Goal: Information Seeking & Learning: Check status

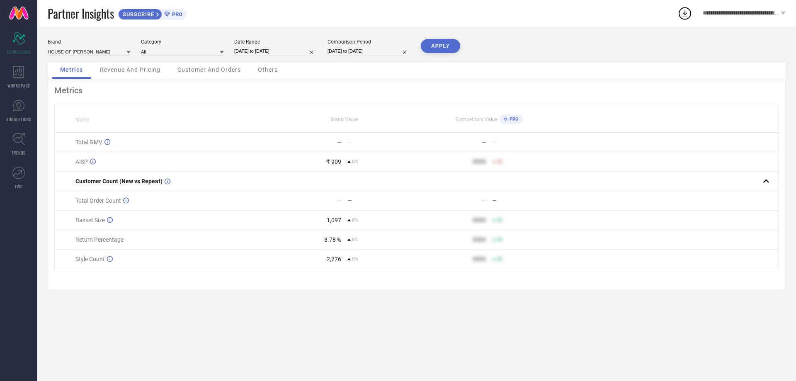
select select "9"
select select "2025"
select select "10"
select select "2025"
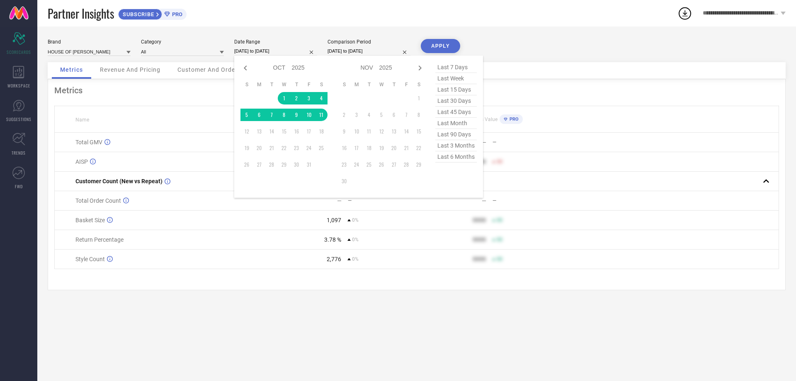
click at [290, 50] on input "[DATE] to [DATE]" at bounding box center [275, 51] width 83 height 9
click at [559, 61] on div "Brand HOUSE OF [PERSON_NAME] Category All Date Range [DATE] to [DATE] Jan Feb M…" at bounding box center [417, 50] width 738 height 23
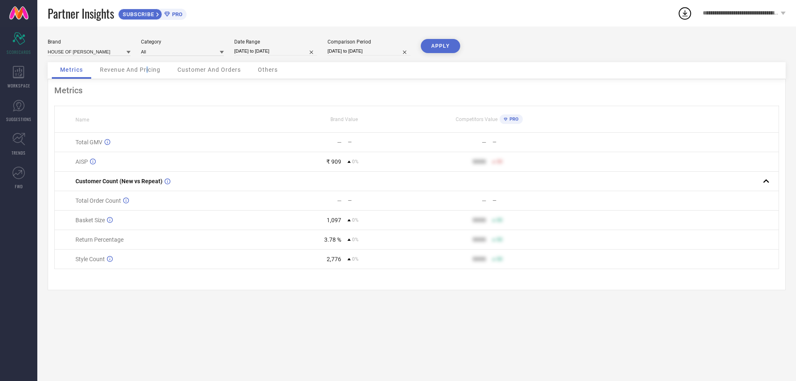
click at [147, 68] on span "Revenue And Pricing" at bounding box center [130, 69] width 61 height 7
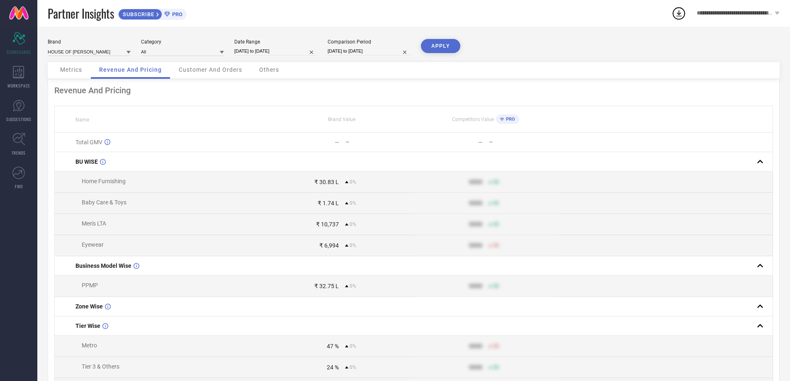
click at [83, 70] on div "Metrics" at bounding box center [71, 70] width 39 height 17
